Goal: Task Accomplishment & Management: Complete application form

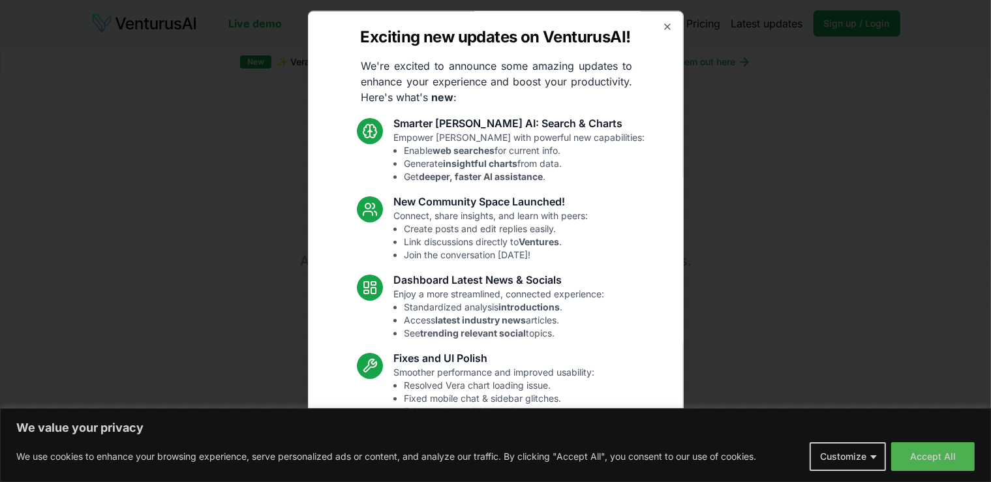
click at [662, 29] on div "Exciting new updates on VenturusAI! We're excited to announce some amazing upda…" at bounding box center [496, 240] width 376 height 461
click at [662, 29] on icon "button" at bounding box center [667, 27] width 10 height 10
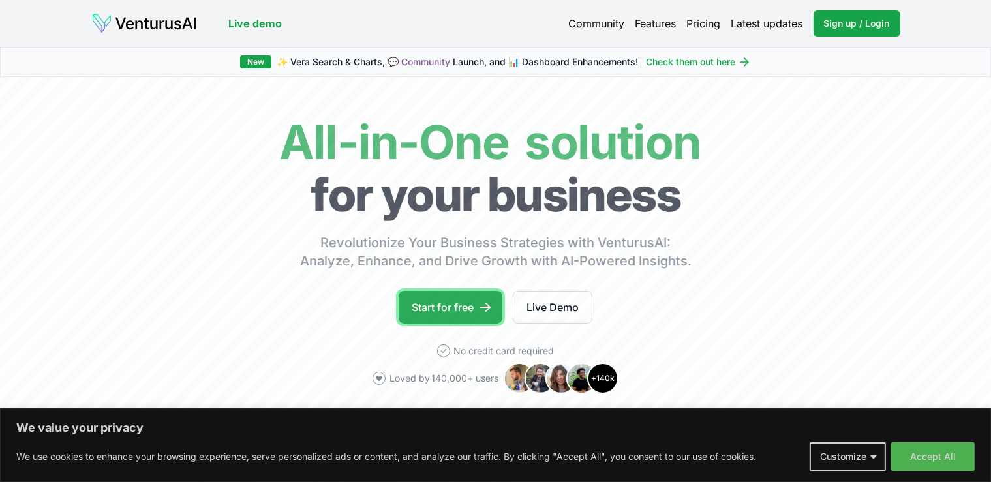
click at [429, 316] on link "Start for free" at bounding box center [451, 307] width 104 height 33
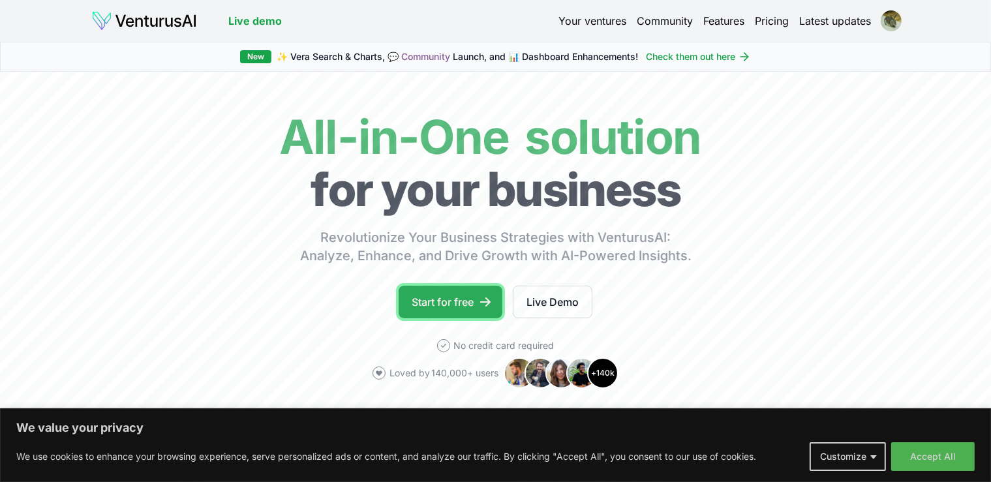
click at [460, 305] on link "Start for free" at bounding box center [451, 302] width 104 height 33
